Goal: Connect with others: Connect with other users

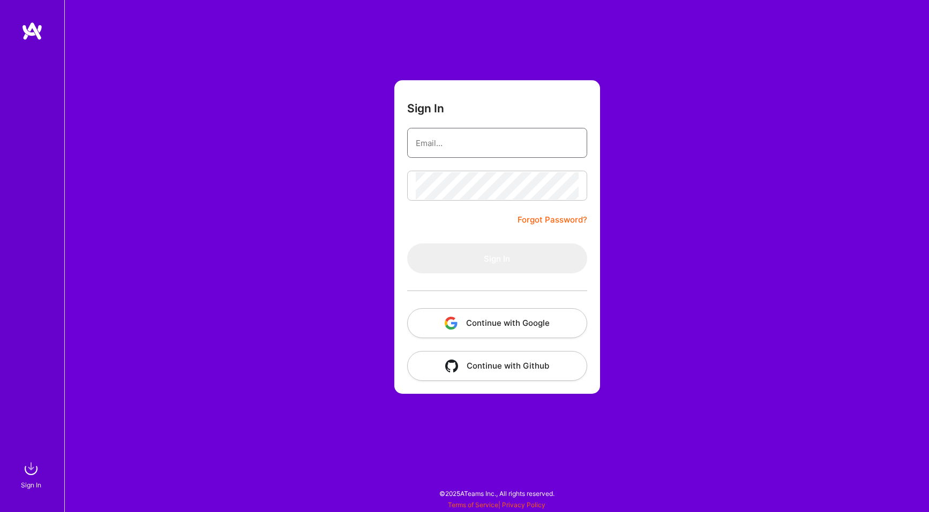
click at [466, 142] on input "email" at bounding box center [497, 143] width 163 height 27
type input "[PERSON_NAME][EMAIL_ADDRESS][PERSON_NAME][DOMAIN_NAME]"
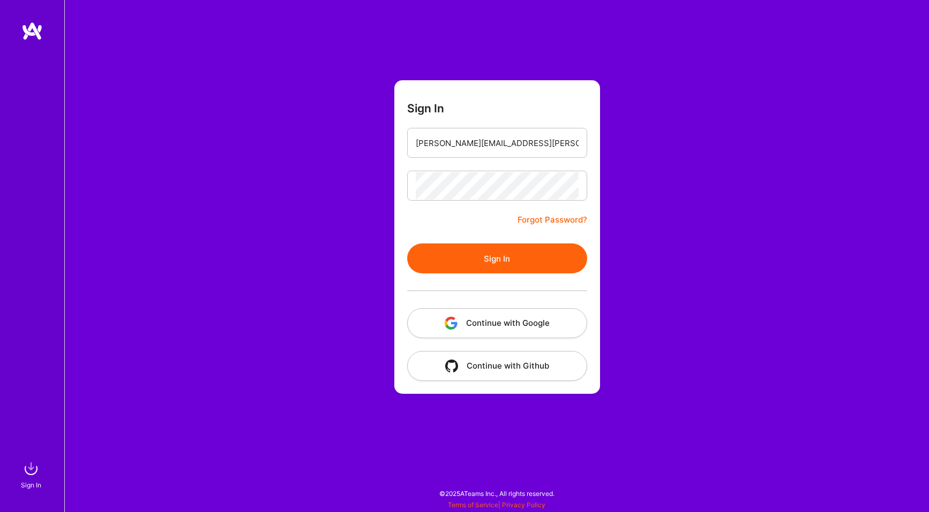
click at [489, 260] on button "Sign In" at bounding box center [497, 259] width 180 height 30
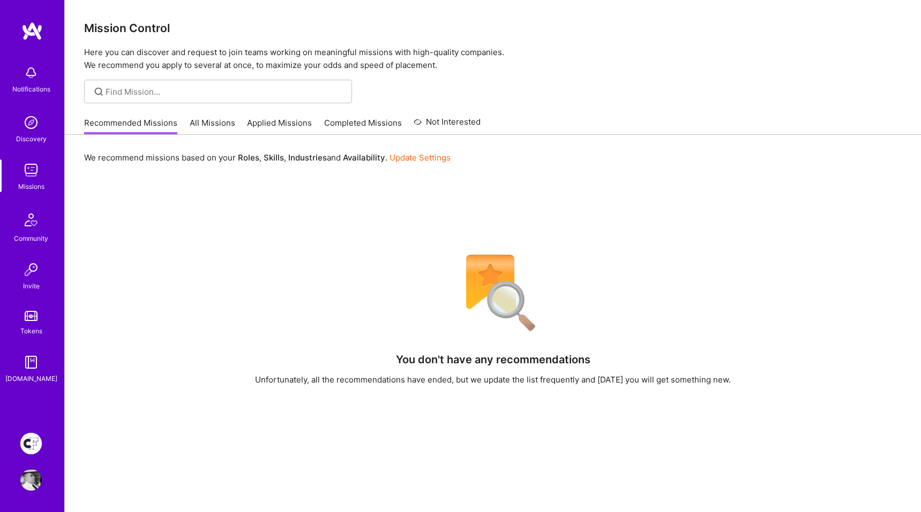
click at [34, 439] on img at bounding box center [30, 443] width 21 height 21
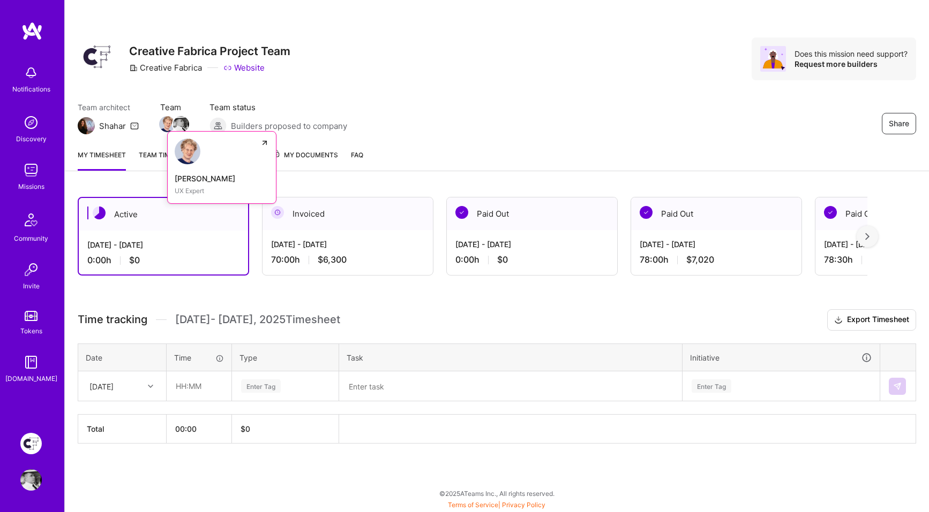
click at [162, 126] on img at bounding box center [167, 124] width 16 height 16
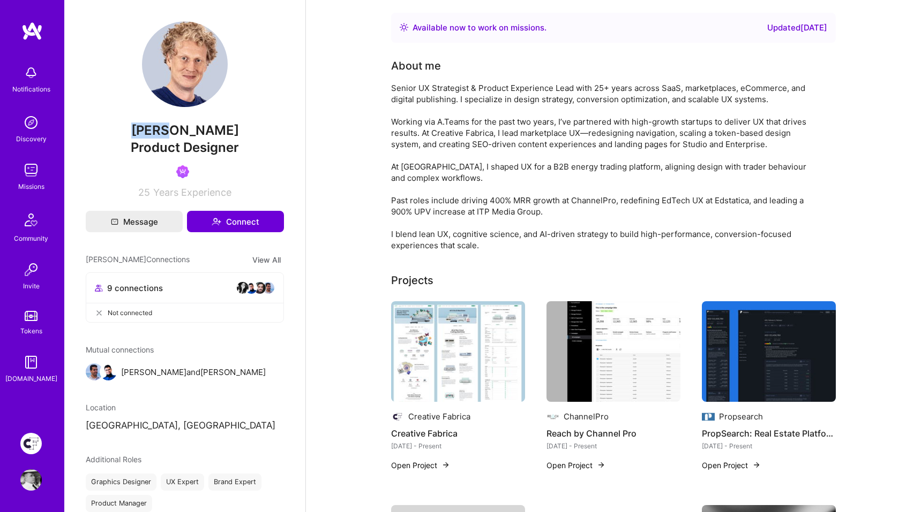
drag, startPoint x: 141, startPoint y: 132, endPoint x: 171, endPoint y: 131, distance: 29.5
click at [171, 131] on span "[PERSON_NAME]" at bounding box center [185, 131] width 198 height 16
copy span "[PERSON_NAME]"
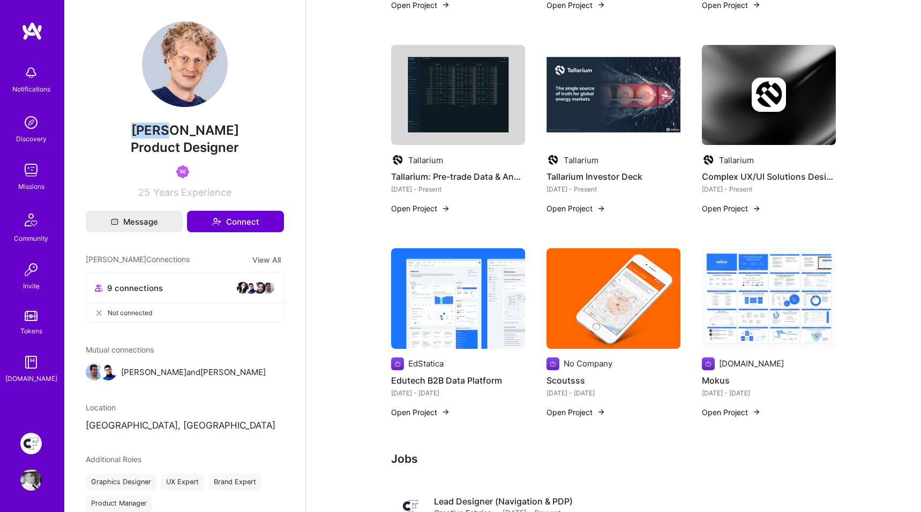
scroll to position [681, 0]
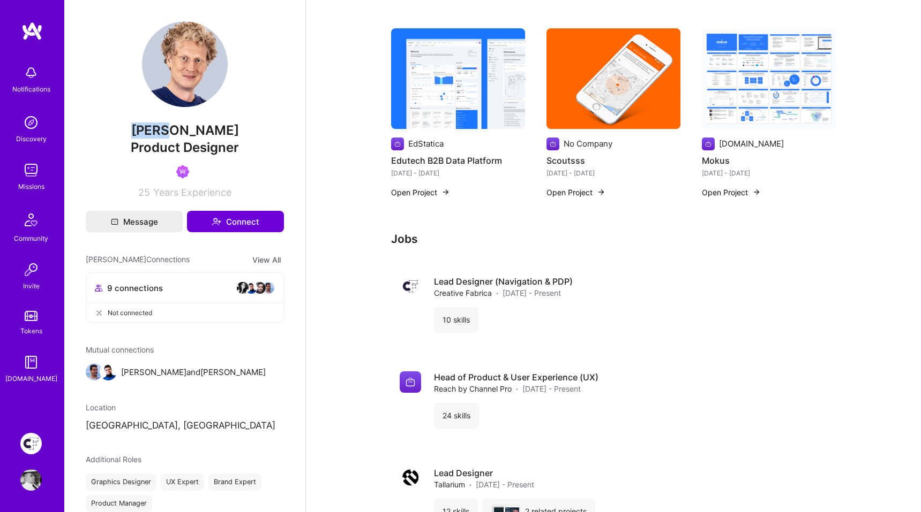
copy span "[PERSON_NAME]"
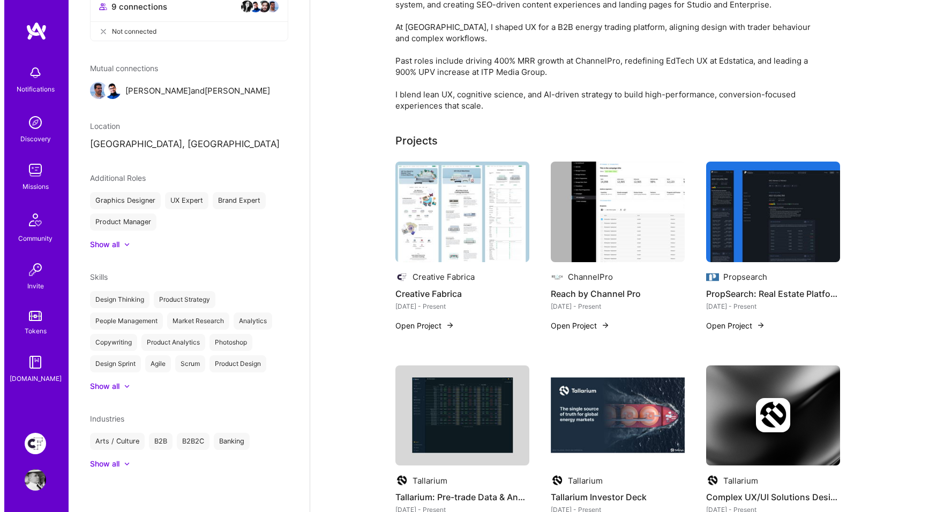
scroll to position [133, 0]
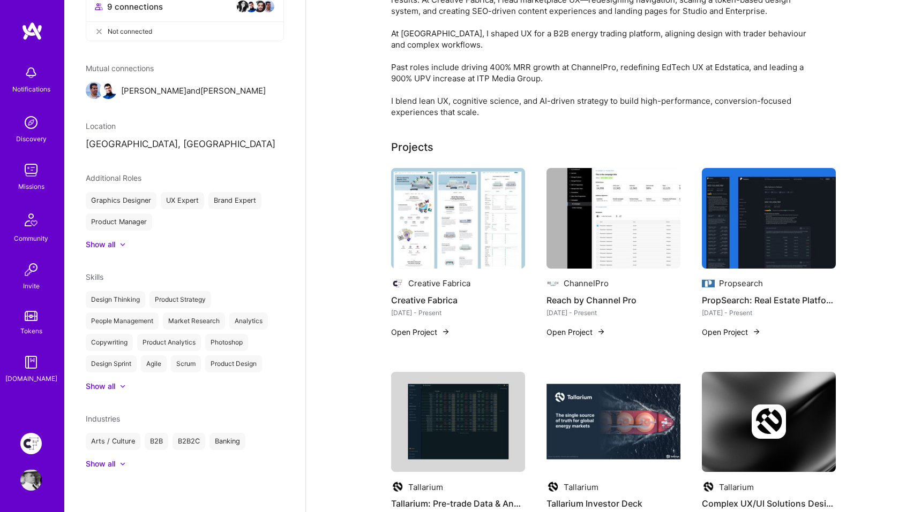
click at [421, 220] on img at bounding box center [458, 218] width 134 height 101
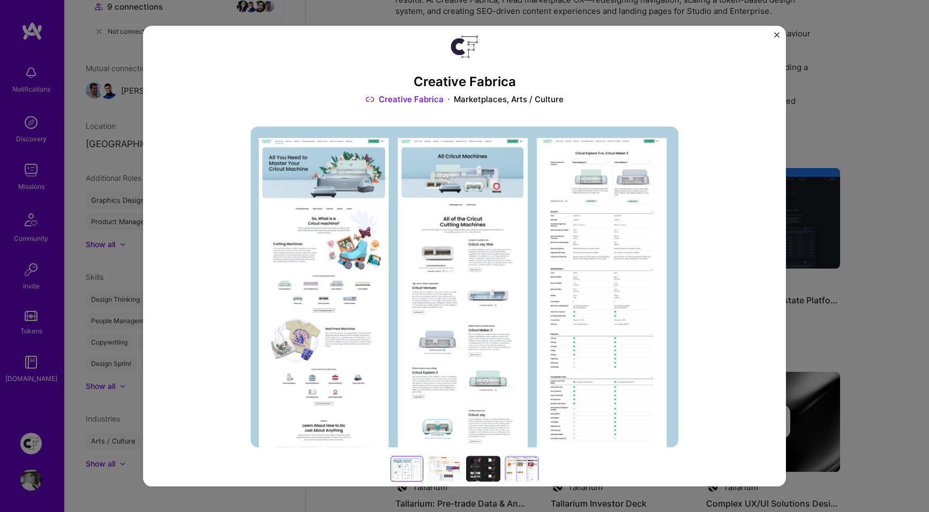
scroll to position [369, 0]
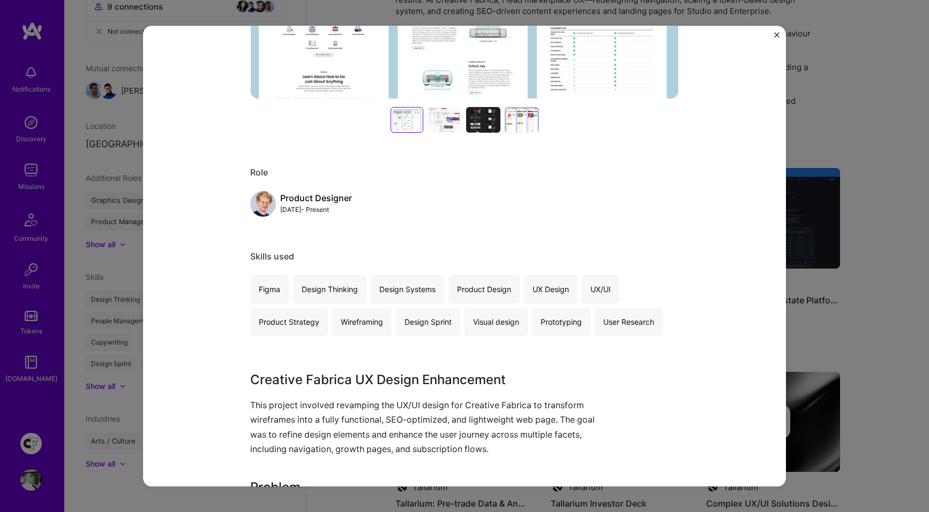
click at [429, 119] on div at bounding box center [444, 121] width 34 height 26
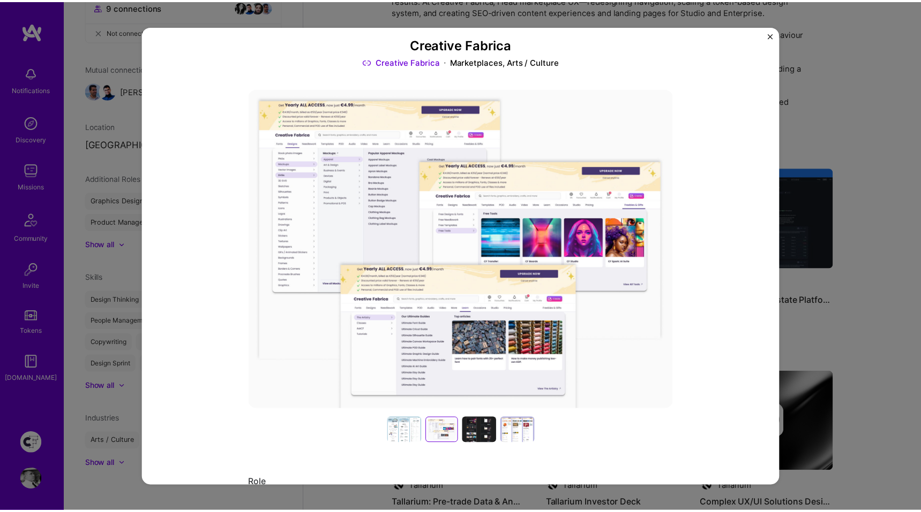
scroll to position [64, 0]
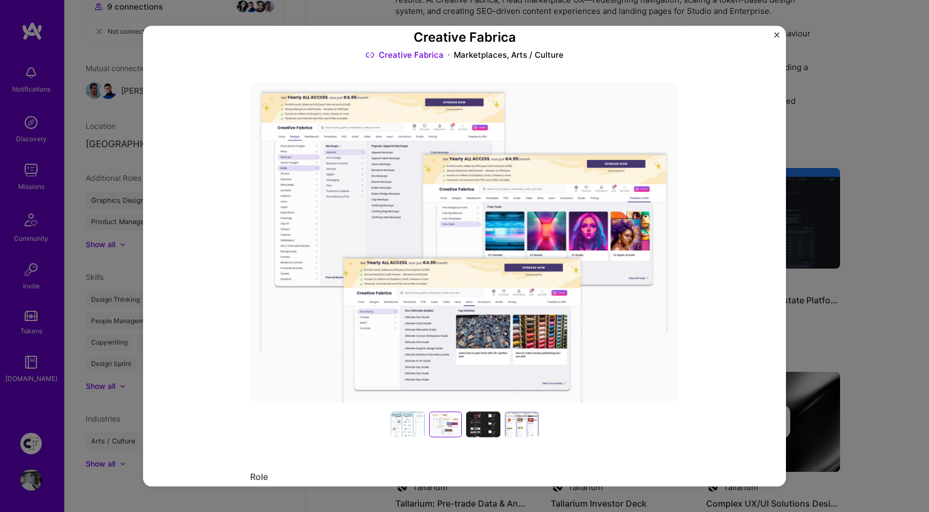
click at [477, 429] on div at bounding box center [483, 425] width 34 height 26
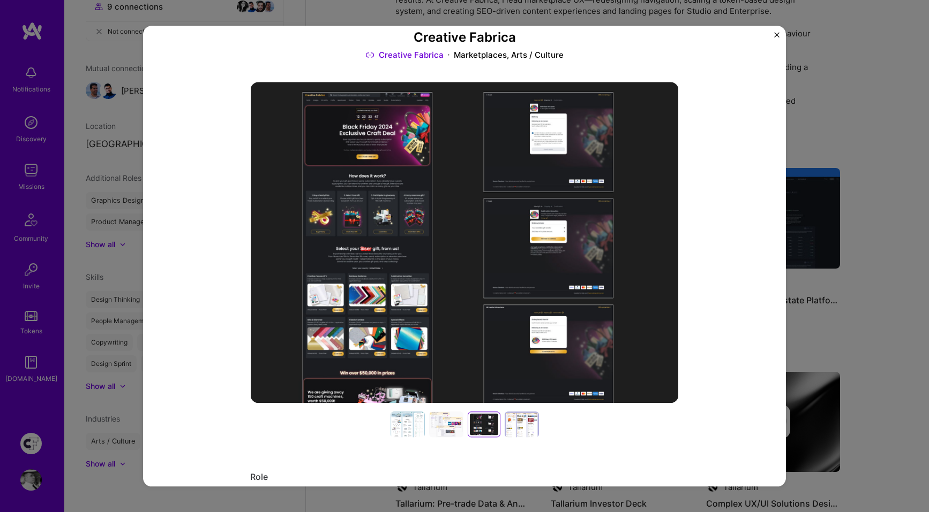
click at [508, 424] on div at bounding box center [521, 425] width 34 height 26
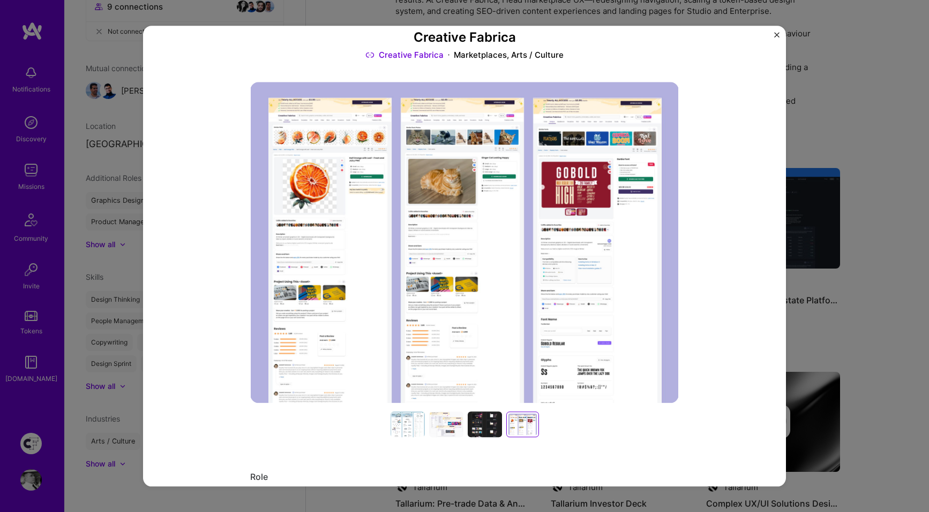
click at [777, 34] on img "Close" at bounding box center [776, 34] width 5 height 5
